Goal: Use online tool/utility: Utilize a website feature to perform a specific function

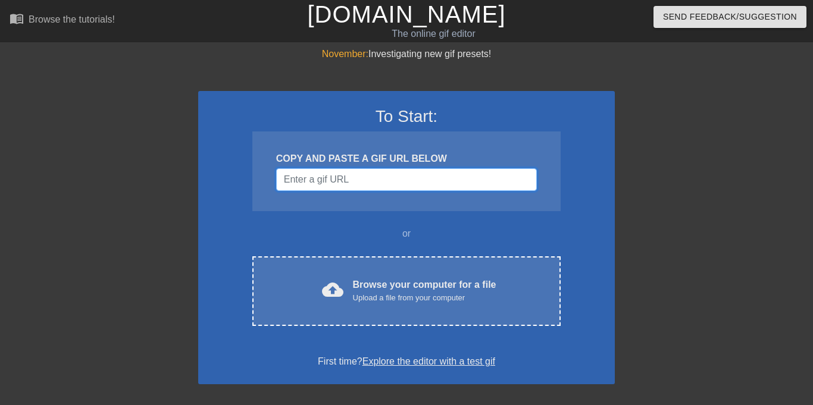
click at [377, 190] on input "Username" at bounding box center [406, 179] width 261 height 23
paste input "<img src="[URL][DOMAIN_NAME]" alt="Moving text on a gif"/>"
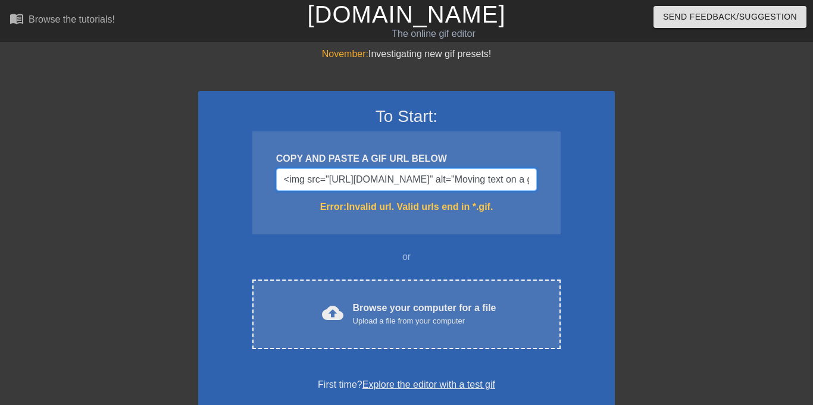
scroll to position [0, 190]
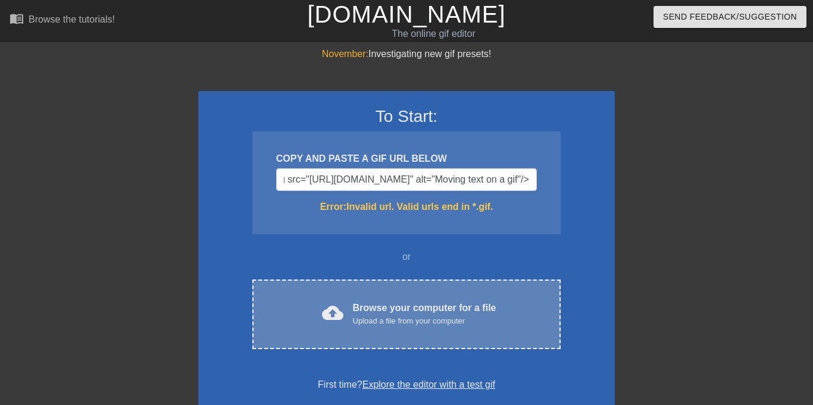
click at [385, 303] on div "Browse your computer for a file Upload a file from your computer" at bounding box center [424, 314] width 143 height 26
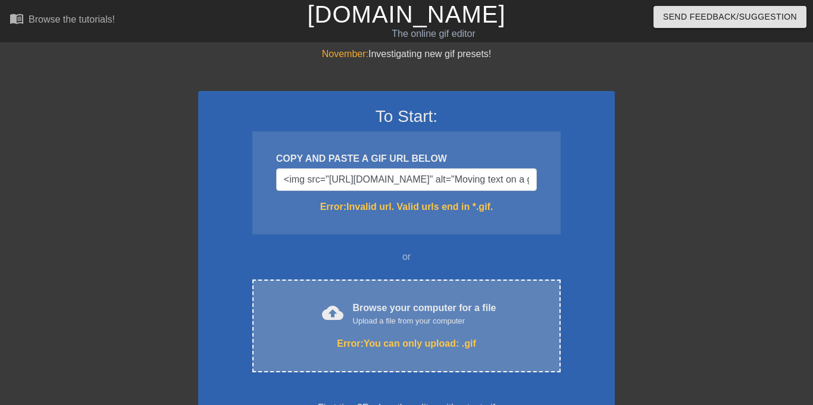
click at [443, 293] on div "cloud_upload Browse your computer for a file Upload a file from your computer E…" at bounding box center [406, 326] width 308 height 93
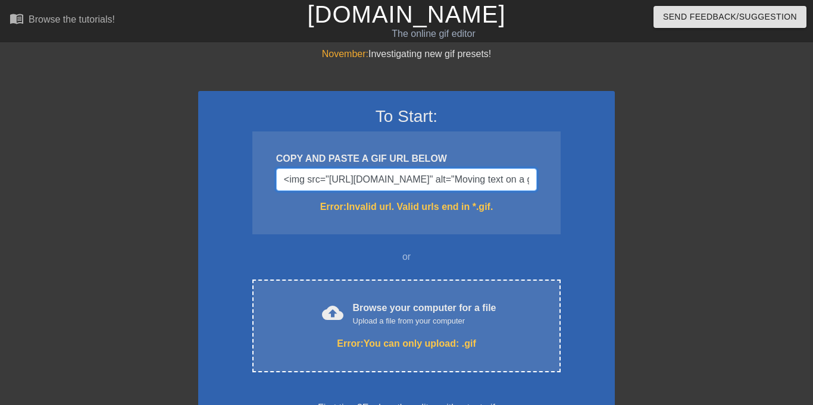
click at [461, 184] on input "<img src="https://www.gifntext.com/docs/images/movingTextOverAGif.gif" alt="Mov…" at bounding box center [406, 179] width 261 height 23
drag, startPoint x: 528, startPoint y: 180, endPoint x: 0, endPoint y: 281, distance: 537.5
click at [0, 281] on div "November: Investigating new gif presets! To Start: COPY AND PASTE A GIF URL BEL…" at bounding box center [406, 361] width 813 height 629
type input """
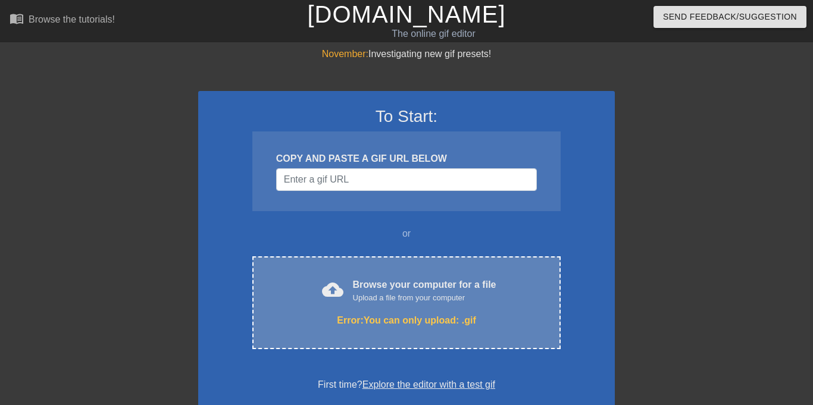
click at [365, 304] on div "cloud_upload Browse your computer for a file Upload a file from your computer E…" at bounding box center [406, 302] width 308 height 93
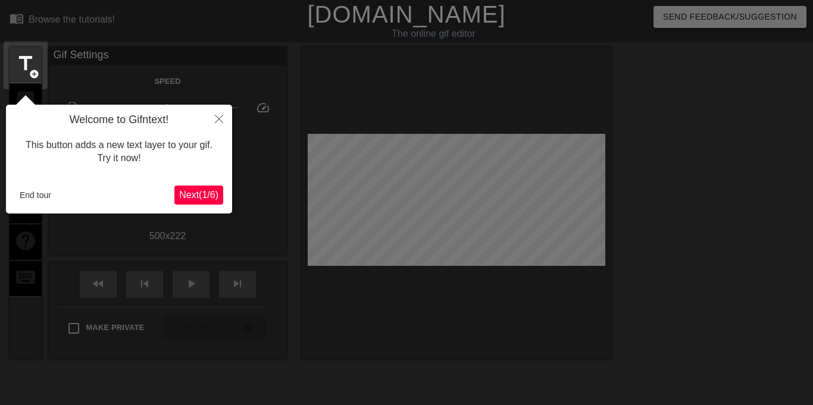
scroll to position [29, 0]
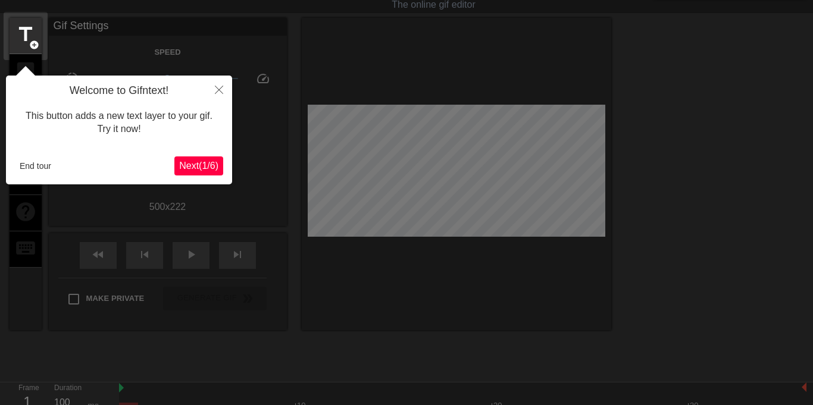
click at [206, 161] on span "Next ( 1 / 6 )" at bounding box center [198, 166] width 39 height 10
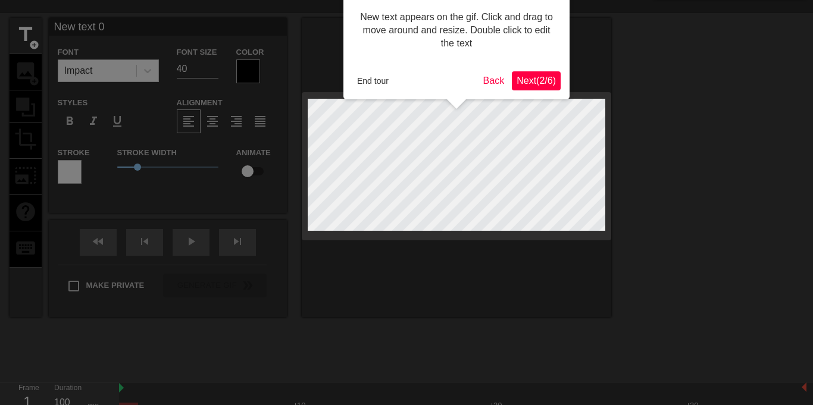
scroll to position [0, 0]
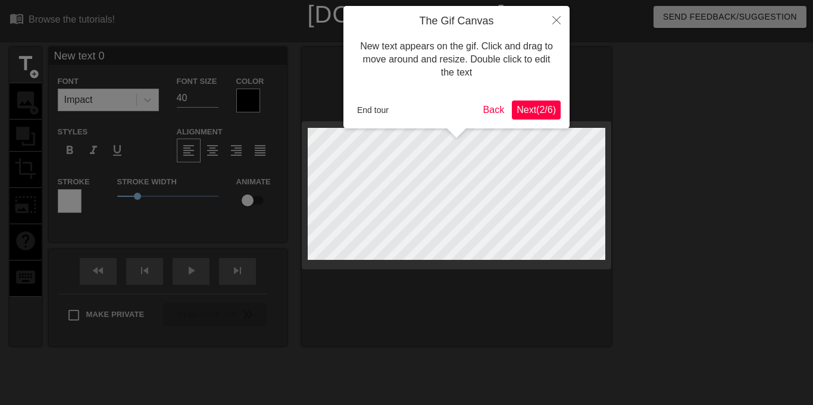
click at [543, 110] on span "Next ( 2 / 6 )" at bounding box center [535, 110] width 39 height 10
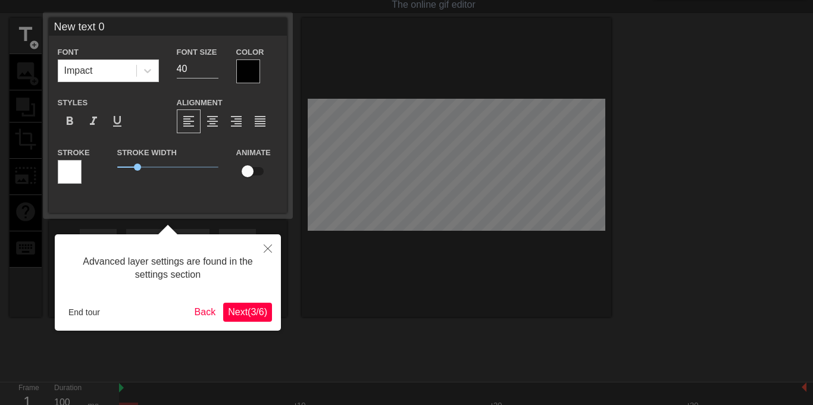
click at [255, 305] on button "Next ( 3 / 6 )" at bounding box center [247, 312] width 49 height 19
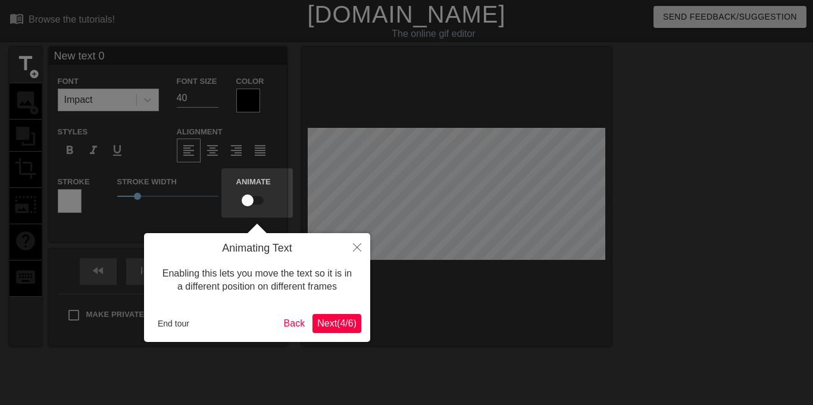
click at [324, 316] on button "Next ( 4 / 6 )" at bounding box center [336, 323] width 49 height 19
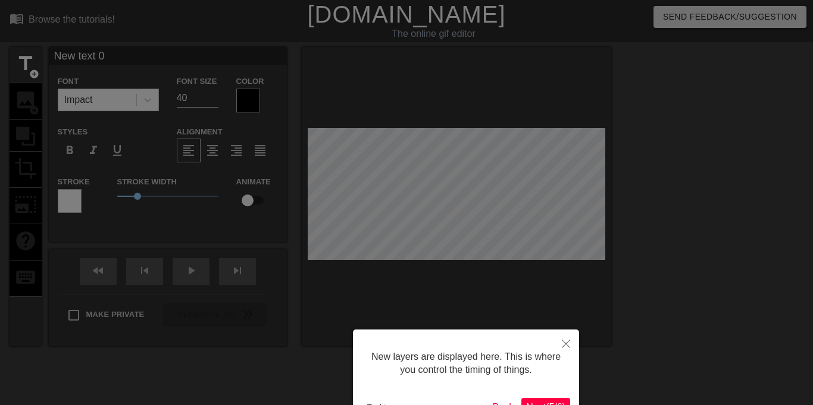
scroll to position [80, 0]
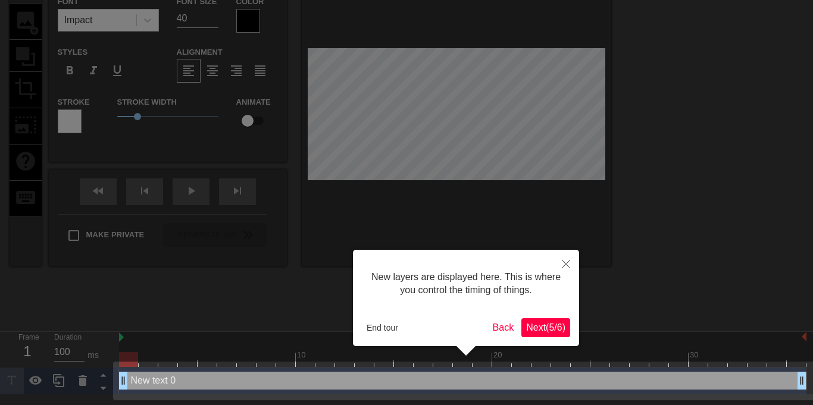
click at [529, 321] on button "Next ( 5 / 6 )" at bounding box center [545, 327] width 49 height 19
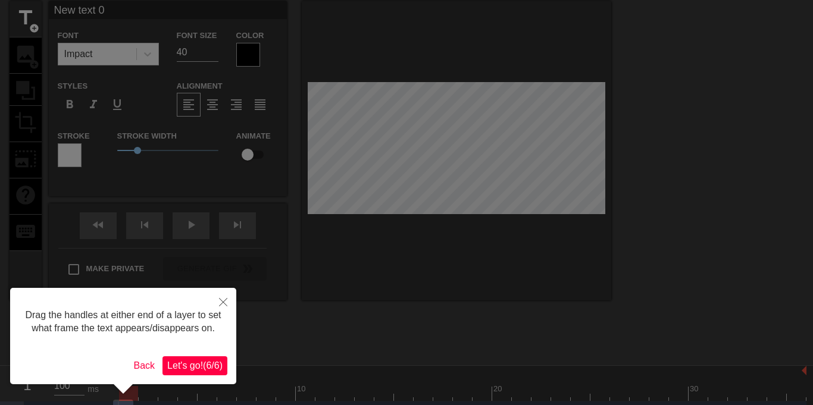
scroll to position [50, 0]
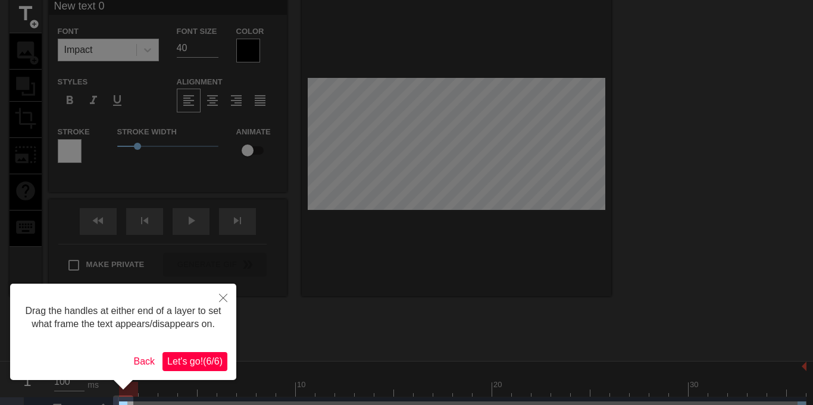
click at [214, 357] on span "Let's go! ( 6 / 6 )" at bounding box center [194, 361] width 55 height 10
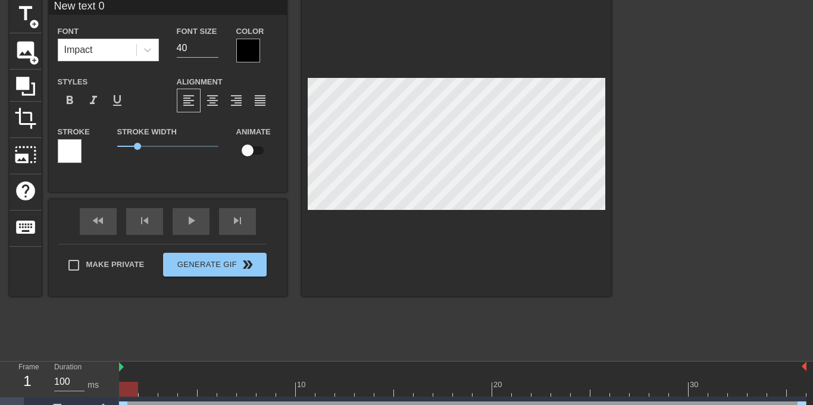
type input "New text0"
type textarea "New text0"
type input "New tex0"
type textarea "New tex0"
type input "New te0"
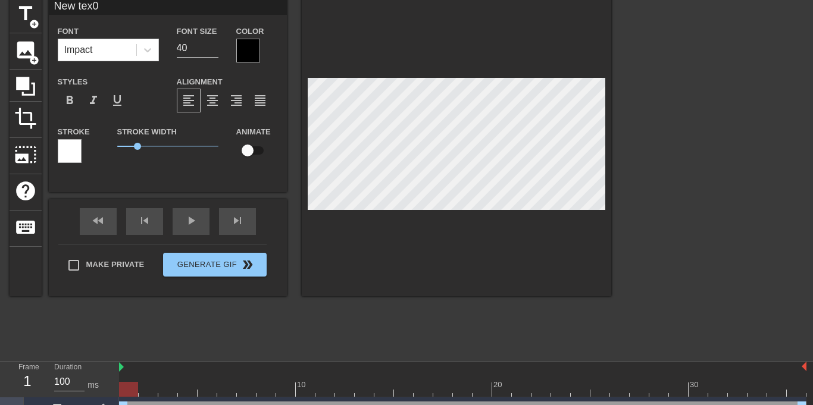
type textarea "New te0"
type input "New t0"
type textarea "New t0"
type input "New 0"
type textarea "New 0"
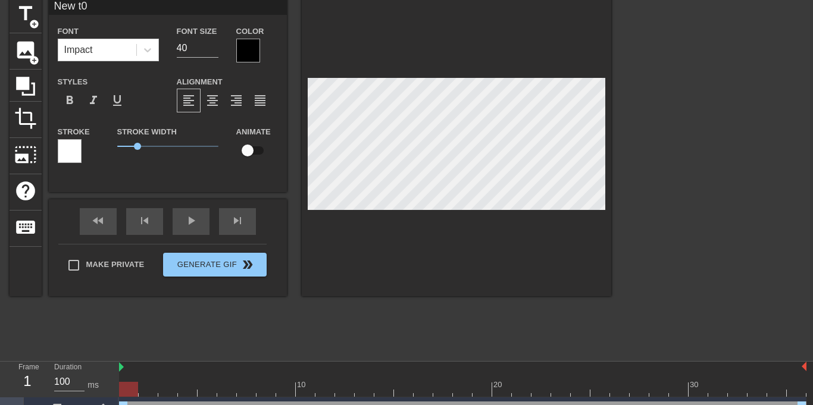
scroll to position [0, 1]
type input "New0"
type textarea "New0"
type input "Ne0"
type textarea "Ne0"
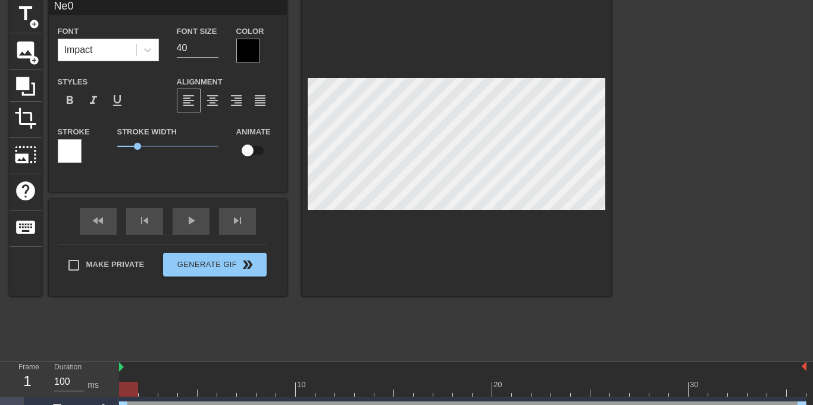
type input "N0"
type textarea "N0"
type input "0"
type textarea "0"
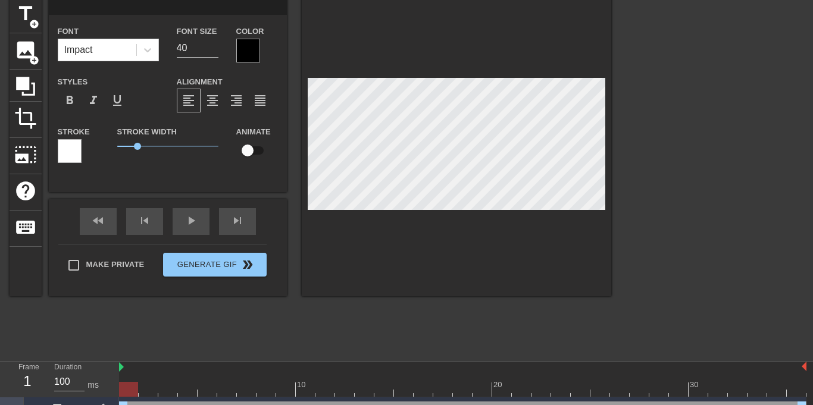
type input "s"
type textarea "s"
type input "sc"
type textarea "sc"
type input "sch"
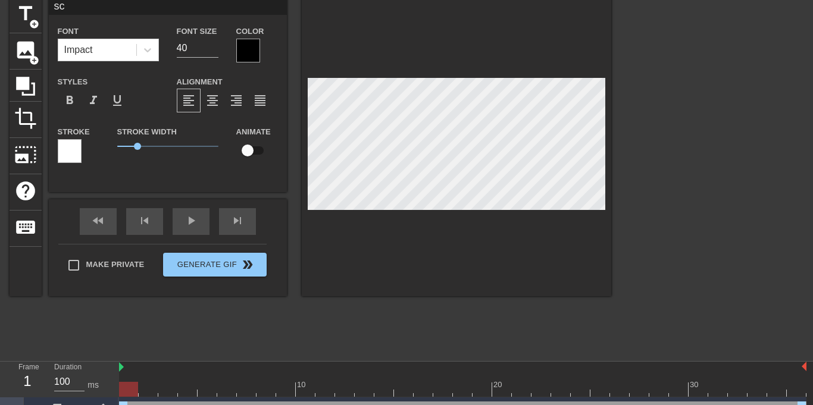
type textarea "sch"
type input "scho"
type textarea "scho"
type input "schoo"
type textarea "schoo"
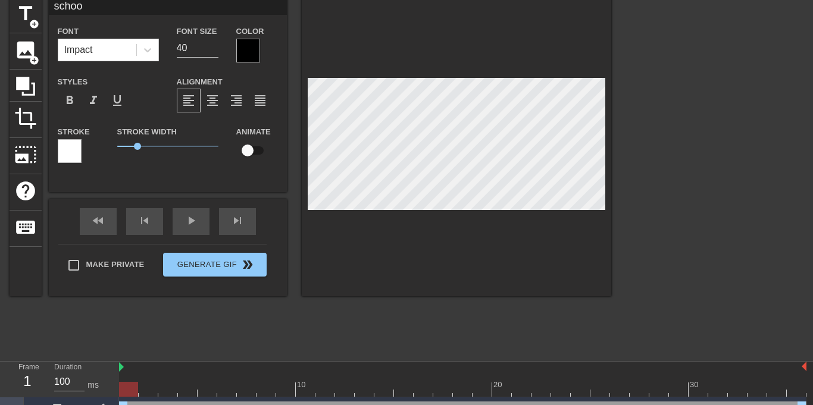
scroll to position [0, 2]
type input "school"
type textarea "school"
type input "school"
type textarea "school"
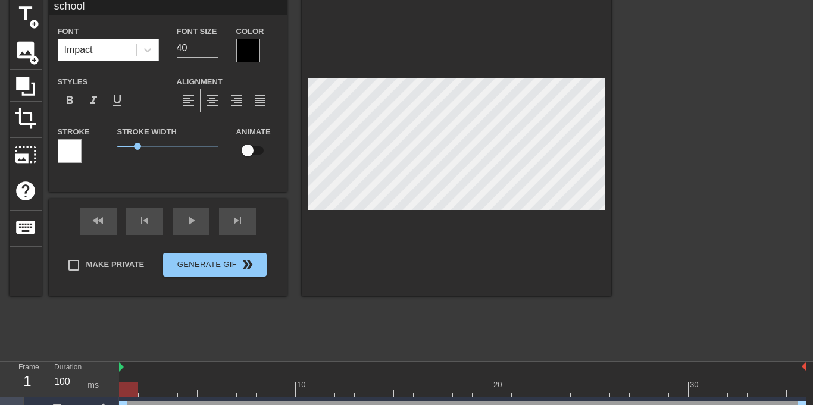
type input "school e"
type textarea "school e"
type input "school en"
type textarea "school en"
type input "school end"
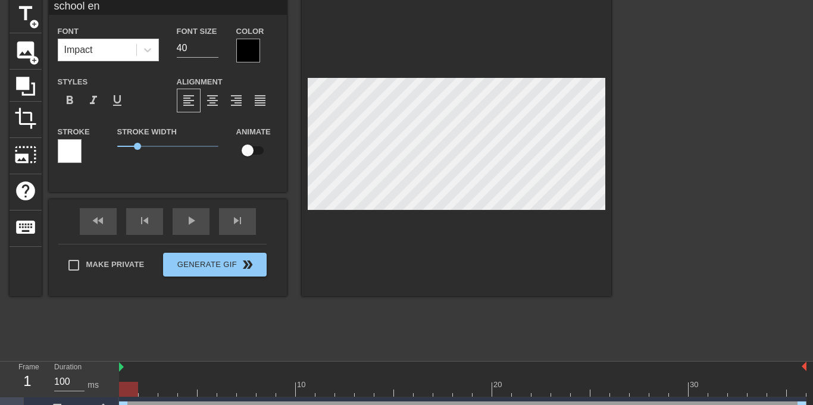
type textarea "school end"
type input "school endi"
type textarea "school endi"
type input "school endin"
type textarea "school endin"
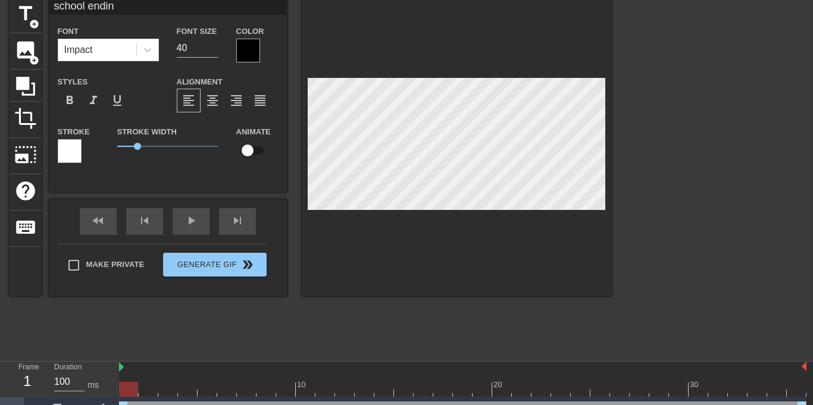
type input "school ending"
type textarea "school ending"
type input "school eg"
type textarea "school eg"
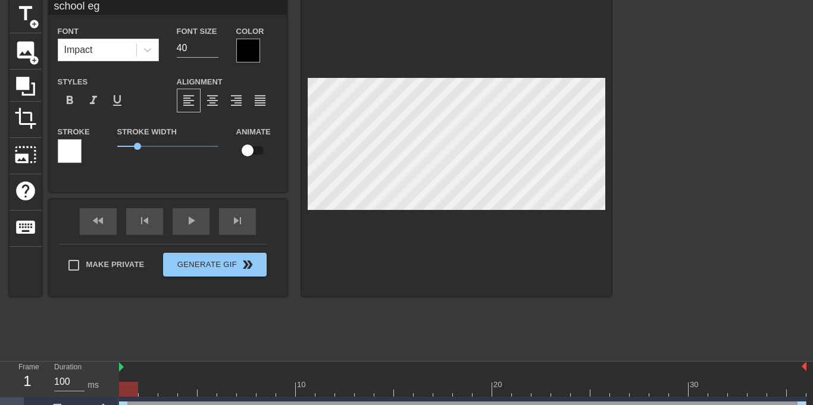
scroll to position [0, 3]
type input "school e"
type textarea "school e"
type input "school"
type textarea "school"
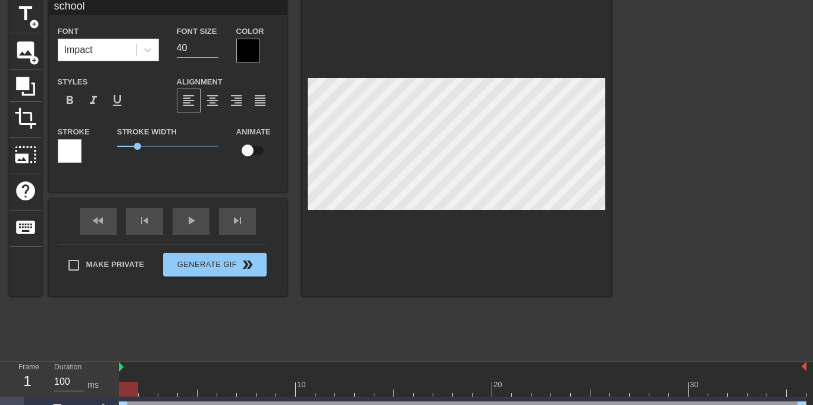
scroll to position [0, 2]
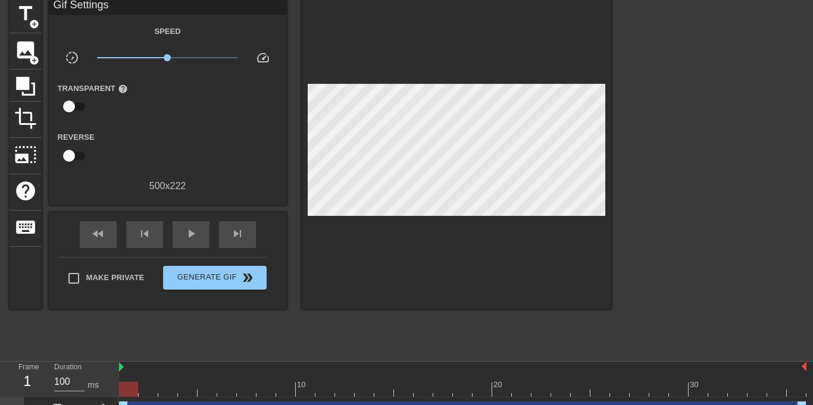
click at [419, 268] on div at bounding box center [456, 153] width 309 height 312
click at [192, 243] on div "play_arrow" at bounding box center [191, 234] width 37 height 27
click at [27, 59] on span "image" at bounding box center [25, 50] width 23 height 23
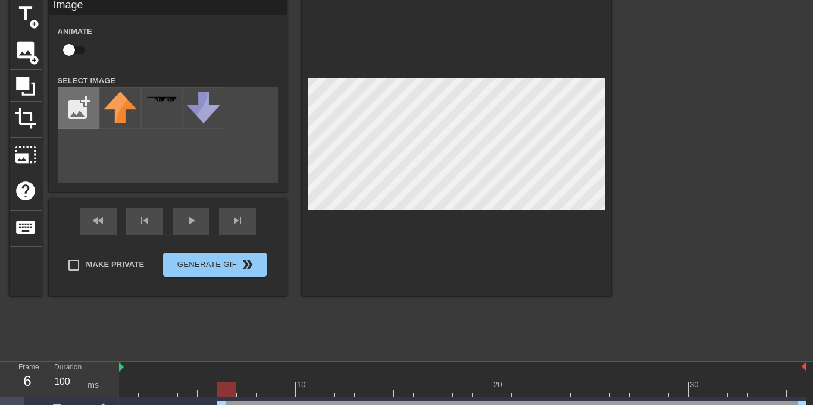
click at [83, 109] on input "file" at bounding box center [78, 108] width 40 height 40
type input "C:\fakepath\ic454iwllqd841qel3mcgteul84o.webp"
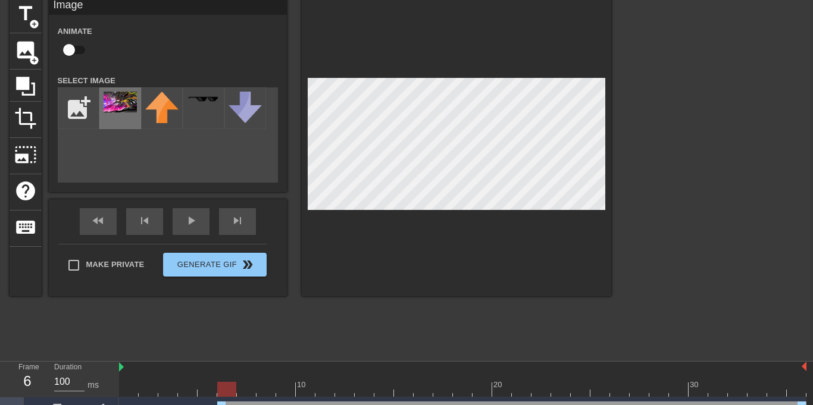
click at [116, 111] on img at bounding box center [120, 102] width 33 height 21
click at [352, 239] on div at bounding box center [456, 146] width 309 height 299
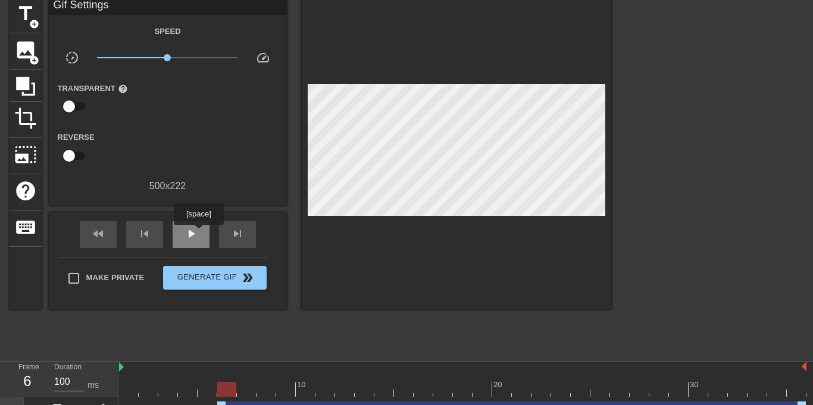
click at [199, 233] on div "play_arrow" at bounding box center [191, 234] width 37 height 27
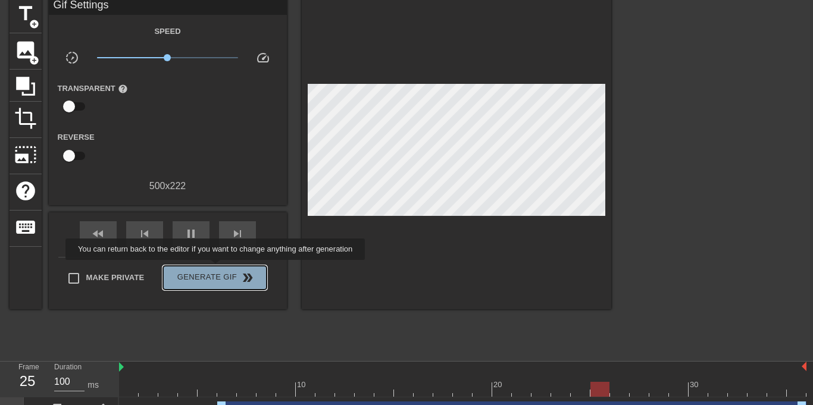
click at [212, 268] on button "Generate Gif double_arrow" at bounding box center [214, 278] width 103 height 24
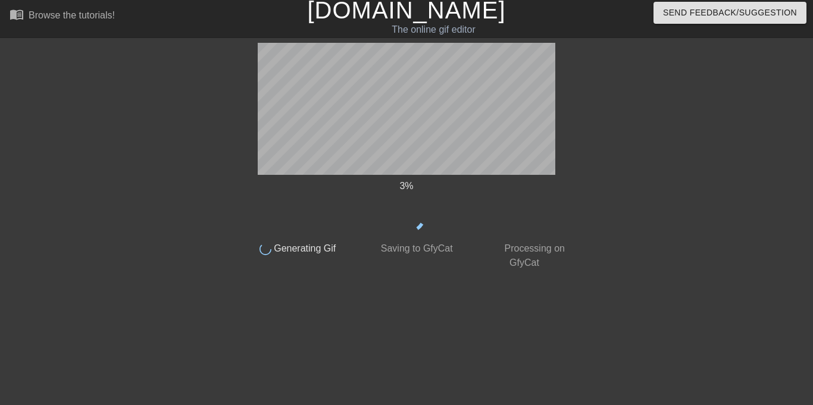
scroll to position [4, 0]
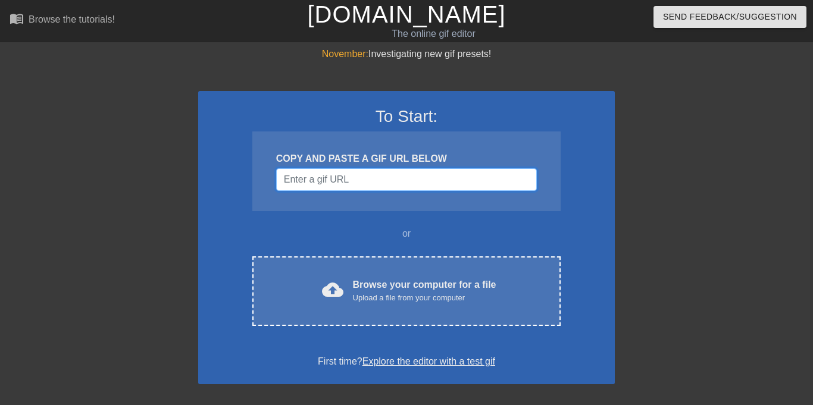
click at [404, 176] on input "Username" at bounding box center [406, 179] width 261 height 23
paste input "[URL][DOMAIN_NAME][DOMAIN_NAME]"
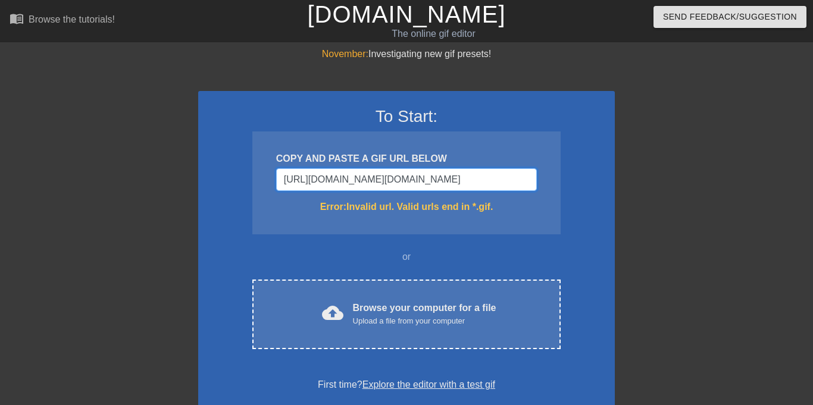
type input "[URL][DOMAIN_NAME][DOMAIN_NAME]"
